Goal: Information Seeking & Learning: Learn about a topic

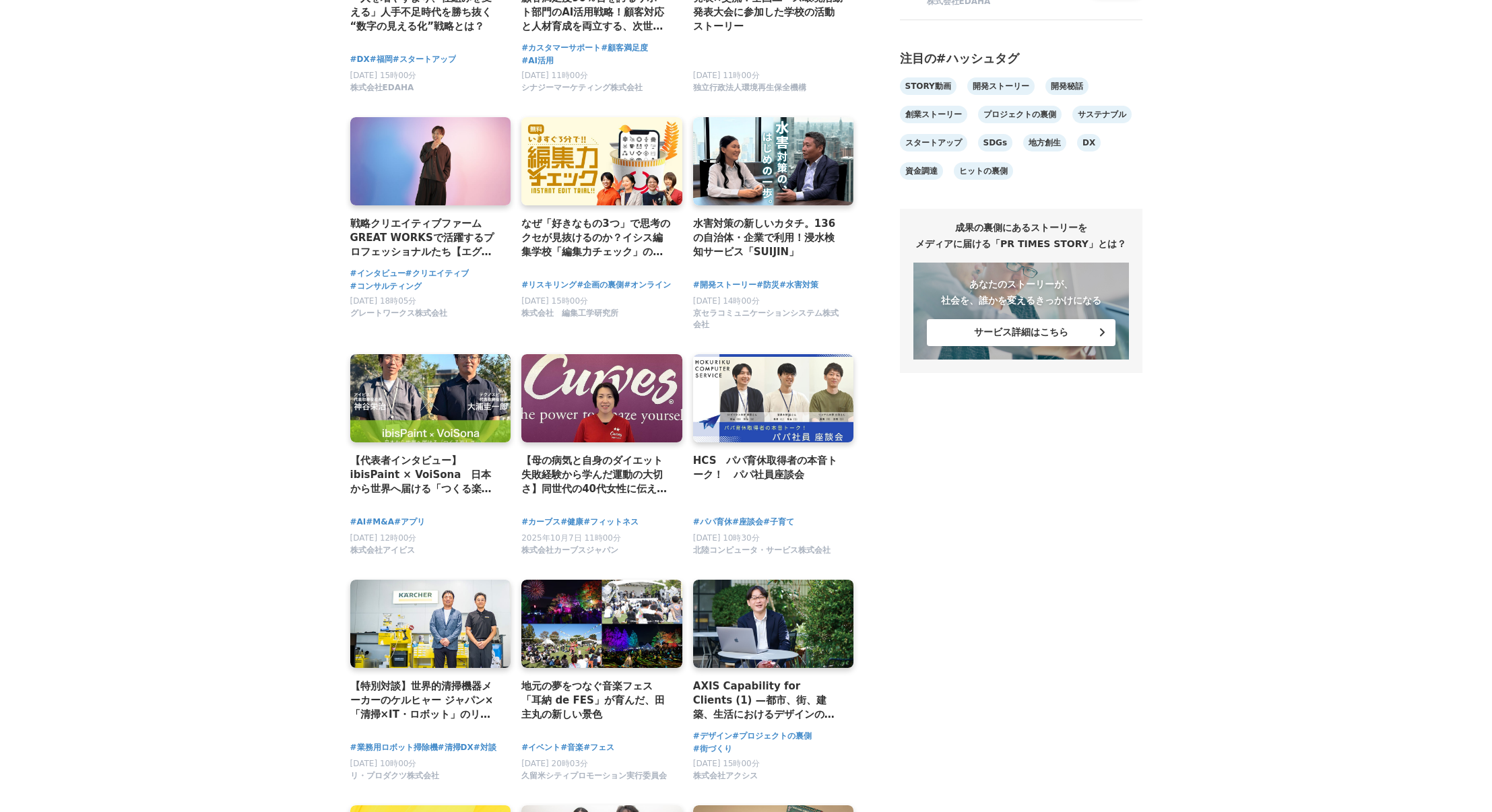
scroll to position [959, 0]
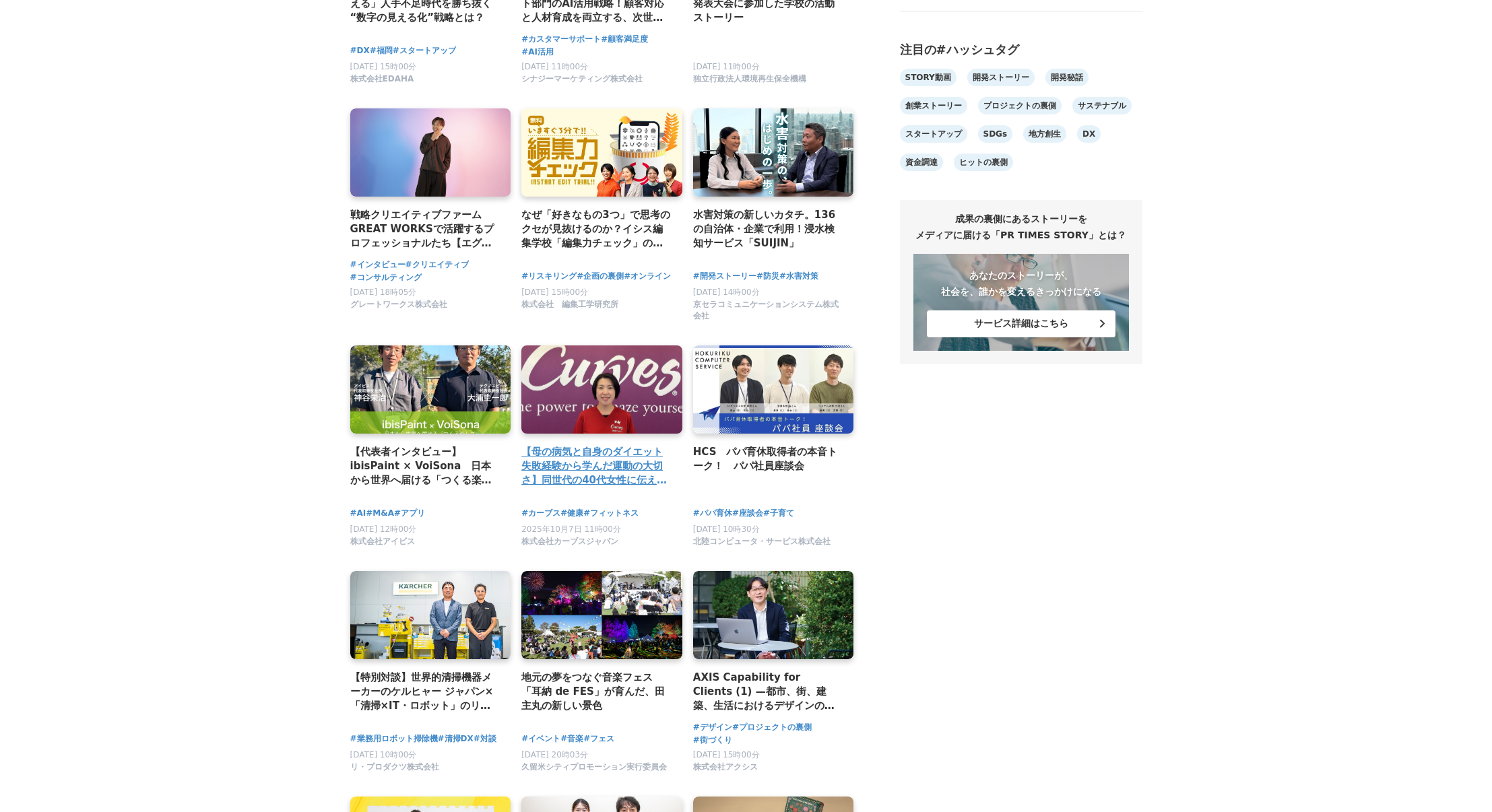
click at [587, 455] on h4 "【母の病気と自身のダイエット失敗経験から学んだ運動の大切さ】同世代の40代女性に伝えたいこと" at bounding box center [597, 467] width 150 height 43
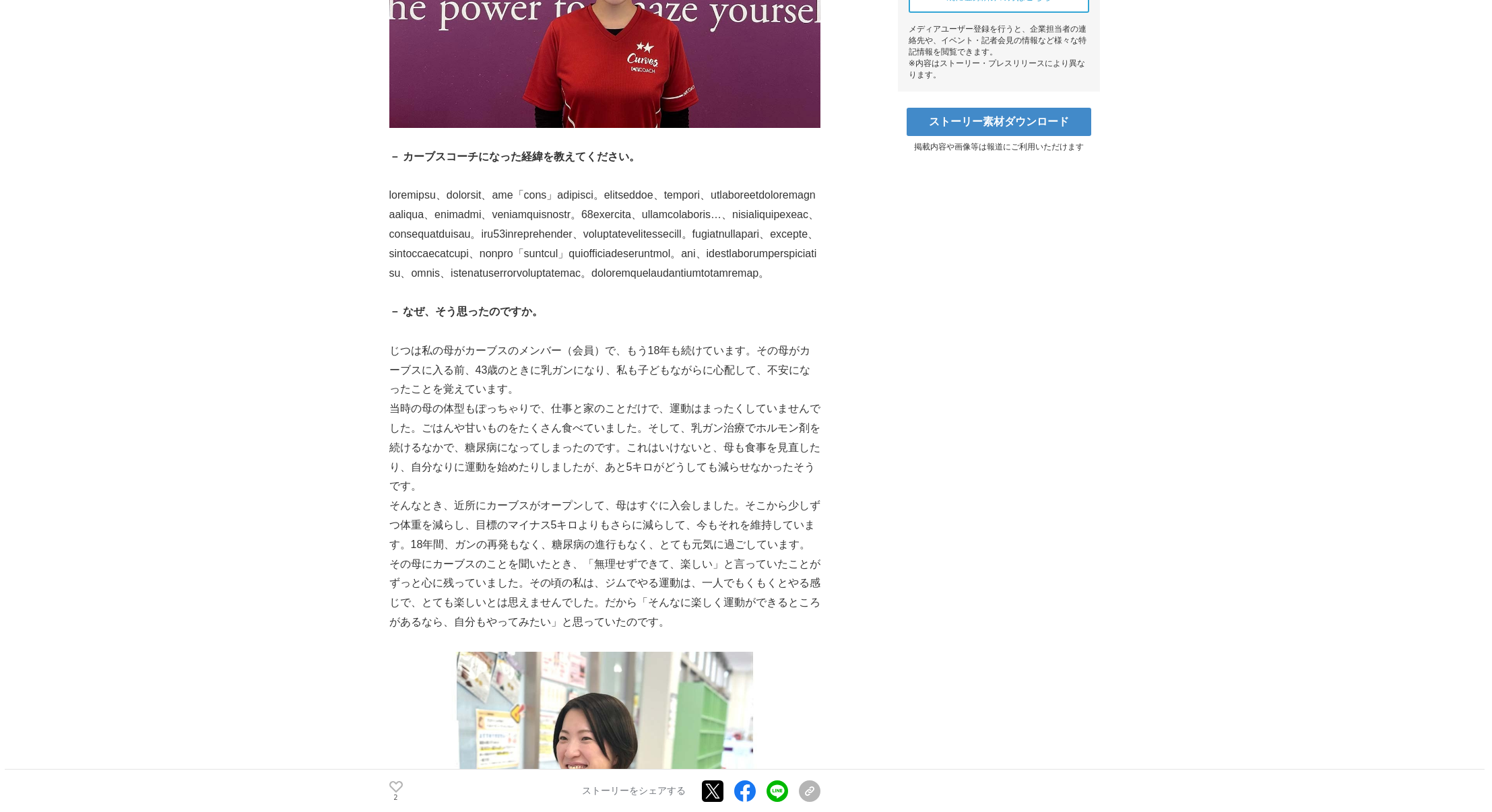
scroll to position [642, 0]
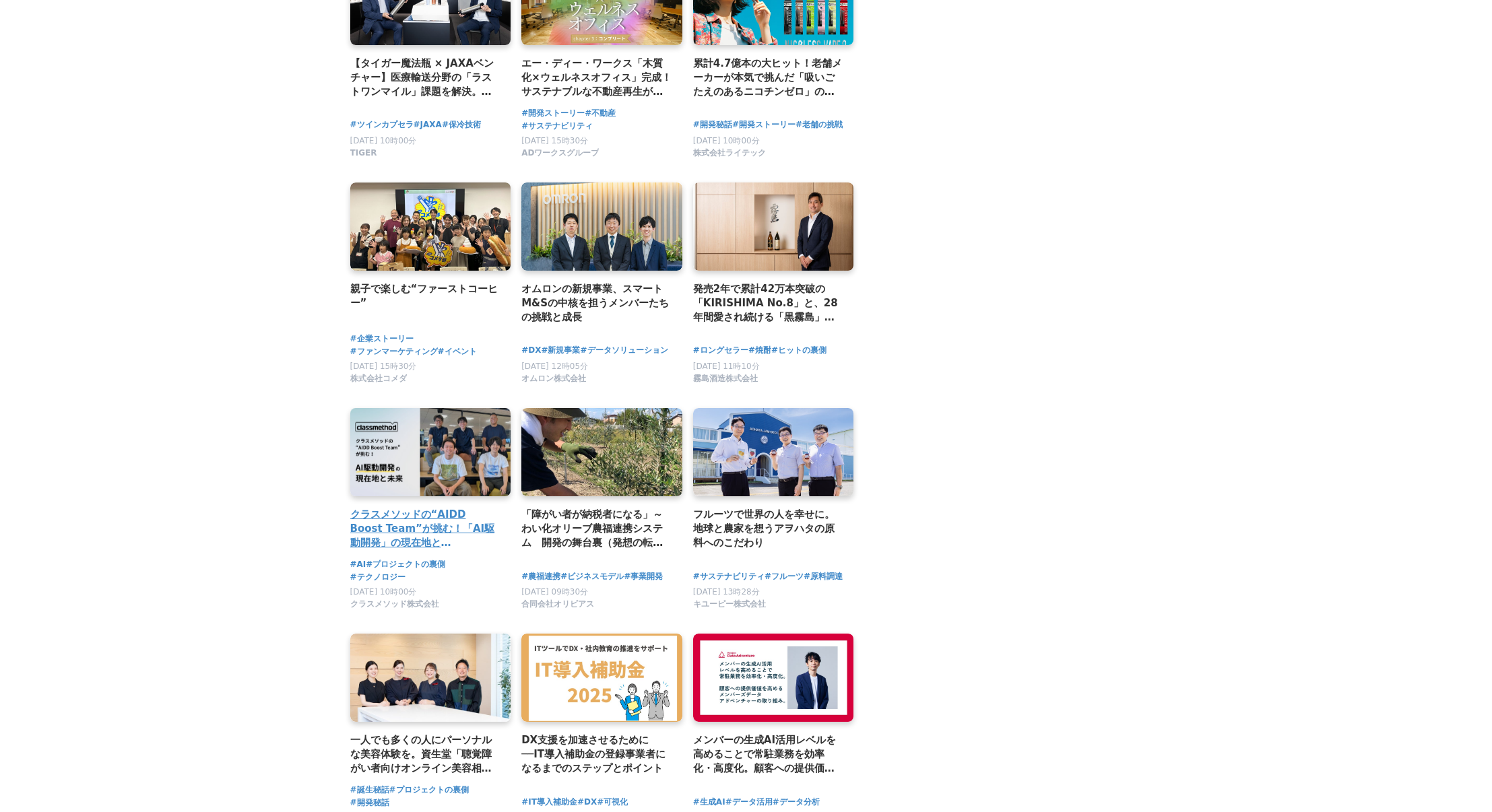
scroll to position [2423, 0]
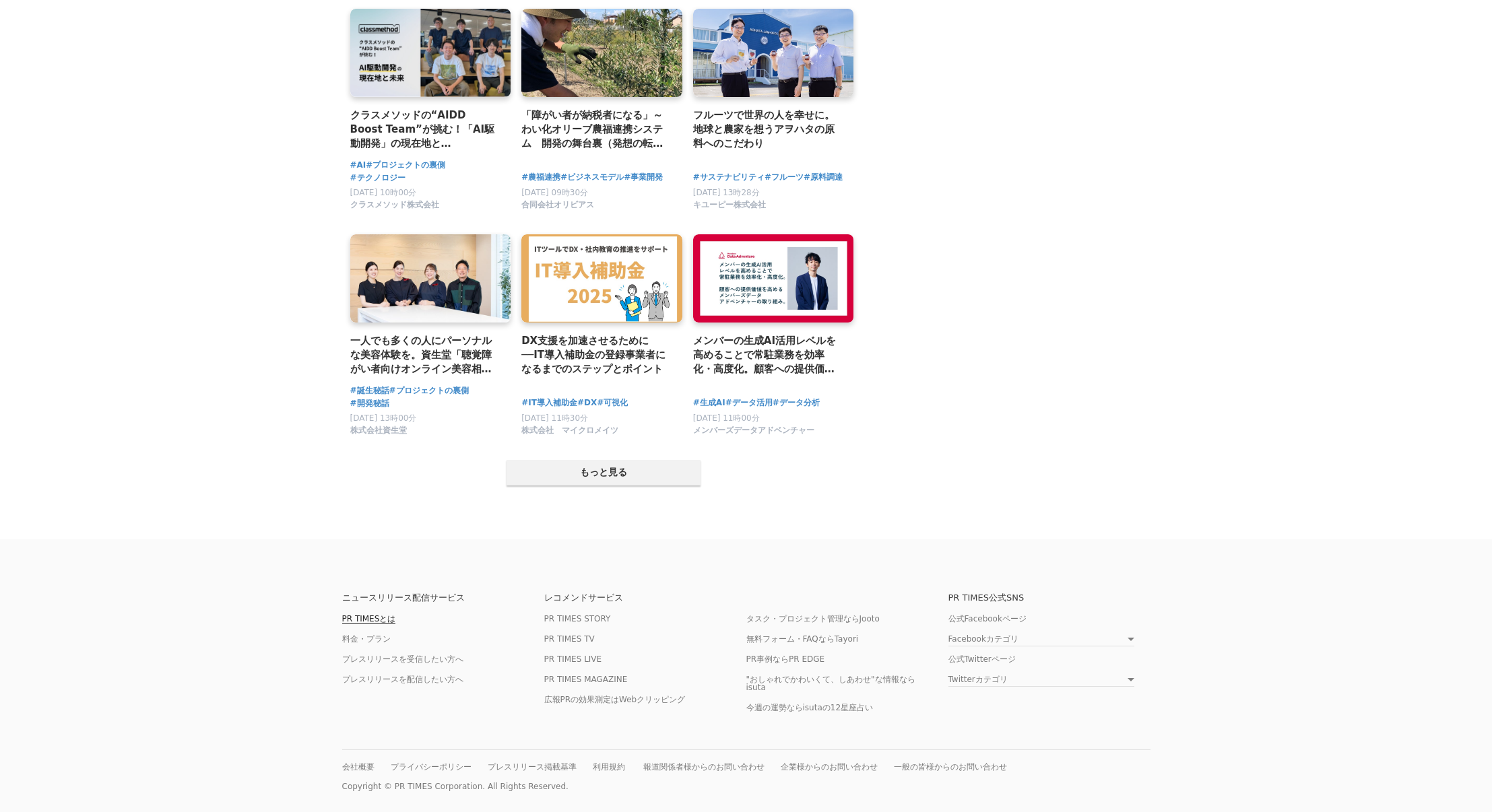
click at [385, 614] on link "PR TIMESとは" at bounding box center [369, 619] width 54 height 10
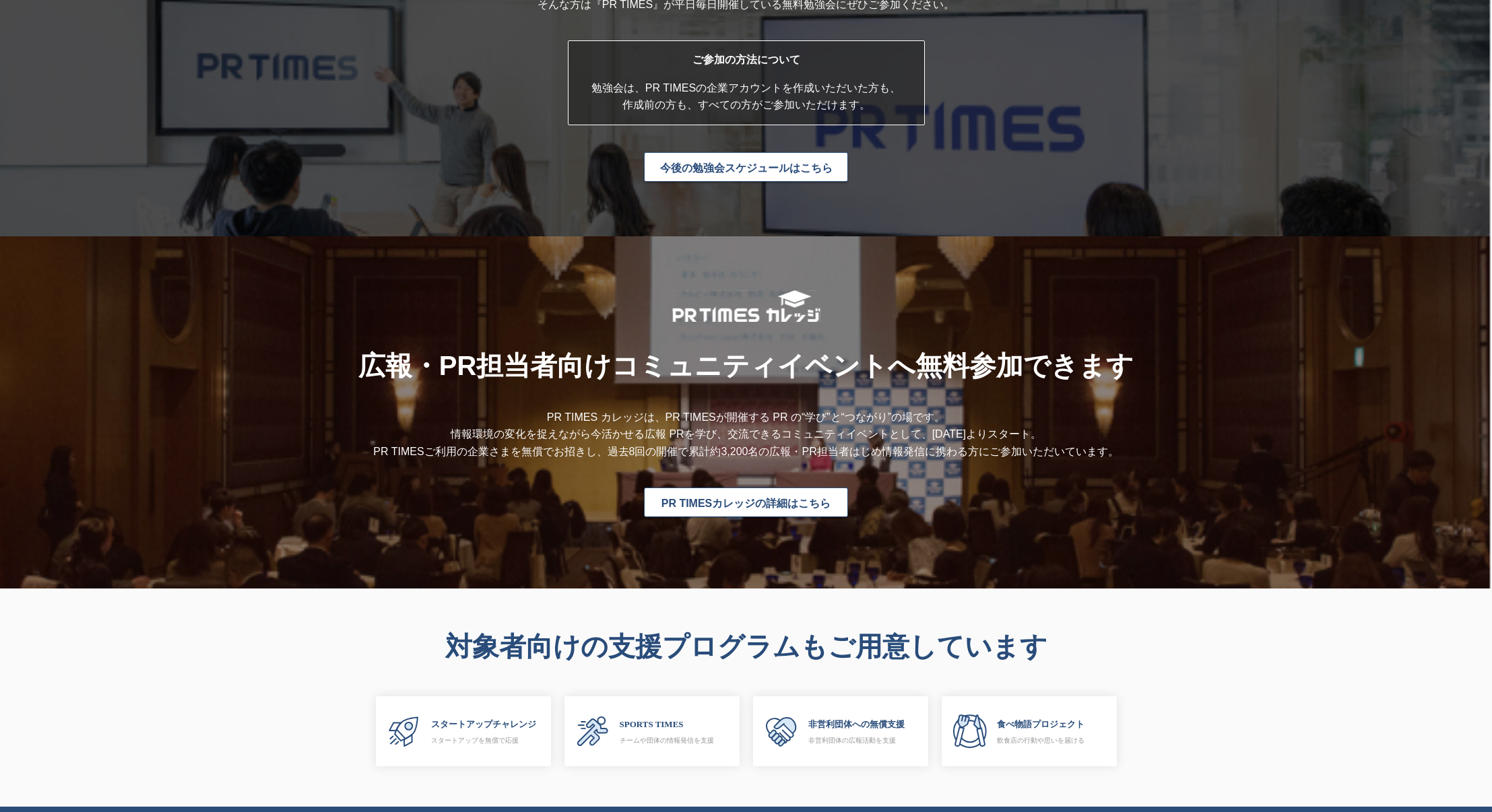
scroll to position [3429, 0]
